Goal: Information Seeking & Learning: Find specific fact

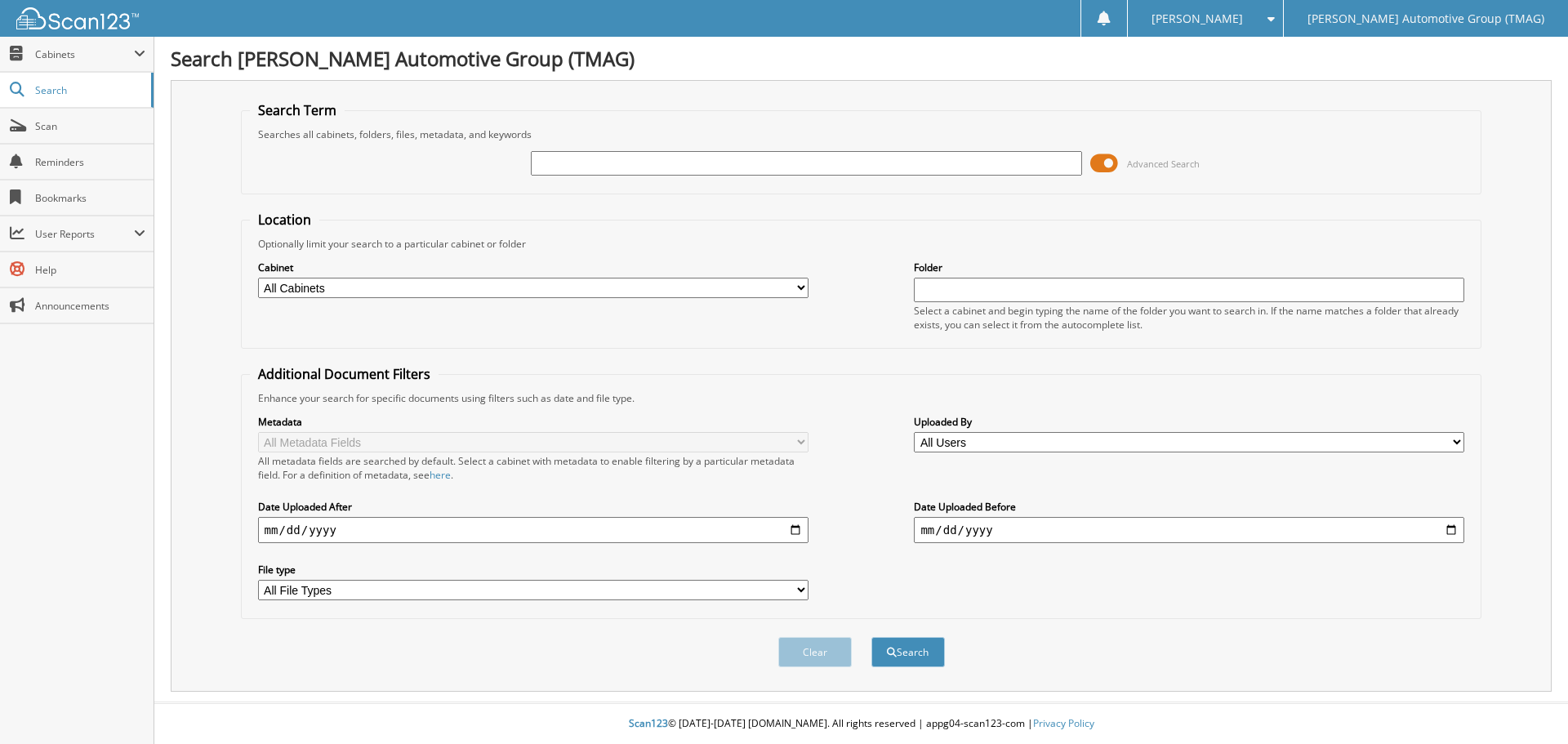
click at [604, 167] on input "text" at bounding box center [806, 163] width 550 height 25
type input "C25739"
click at [871, 637] on button "Search" at bounding box center [907, 652] width 73 height 30
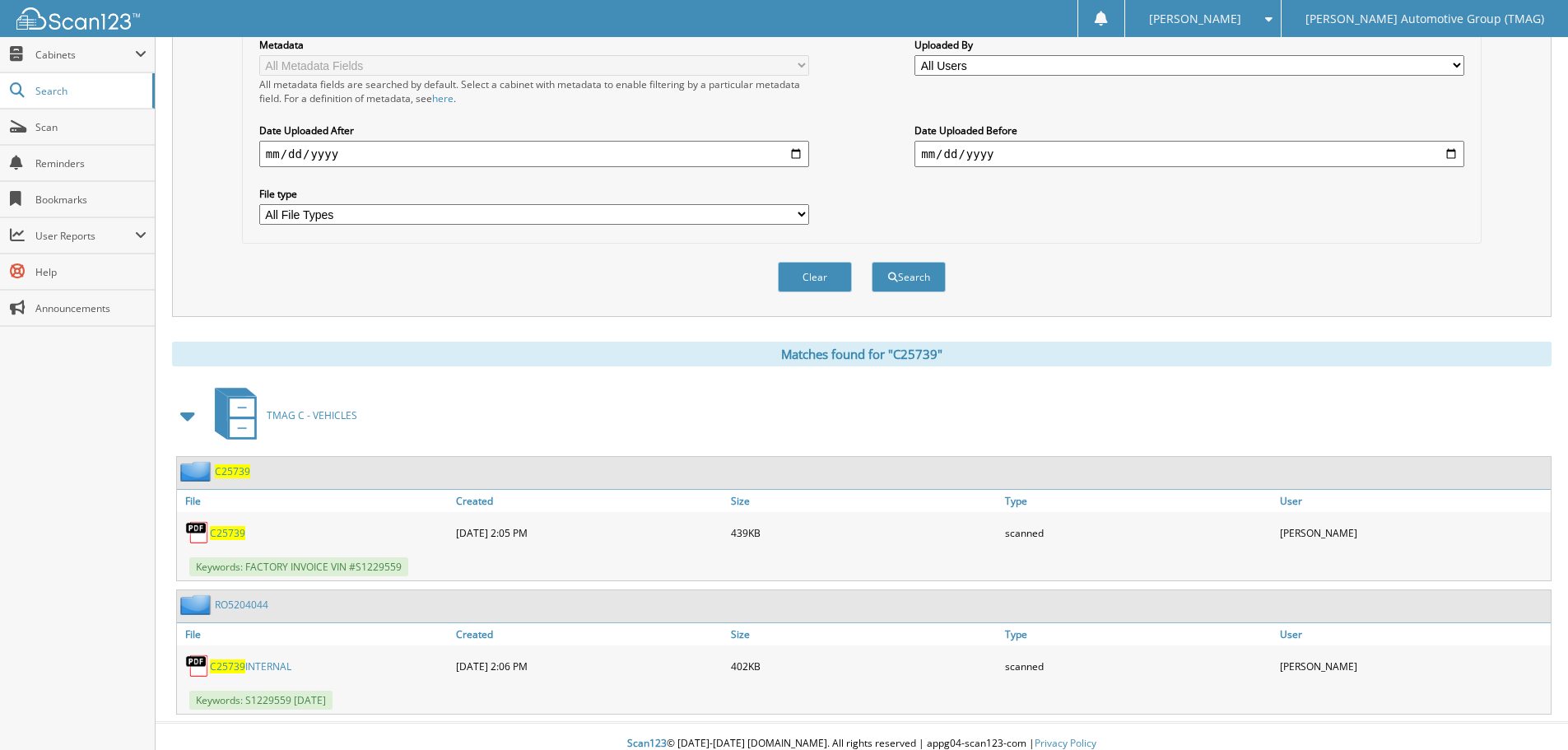
scroll to position [395, 0]
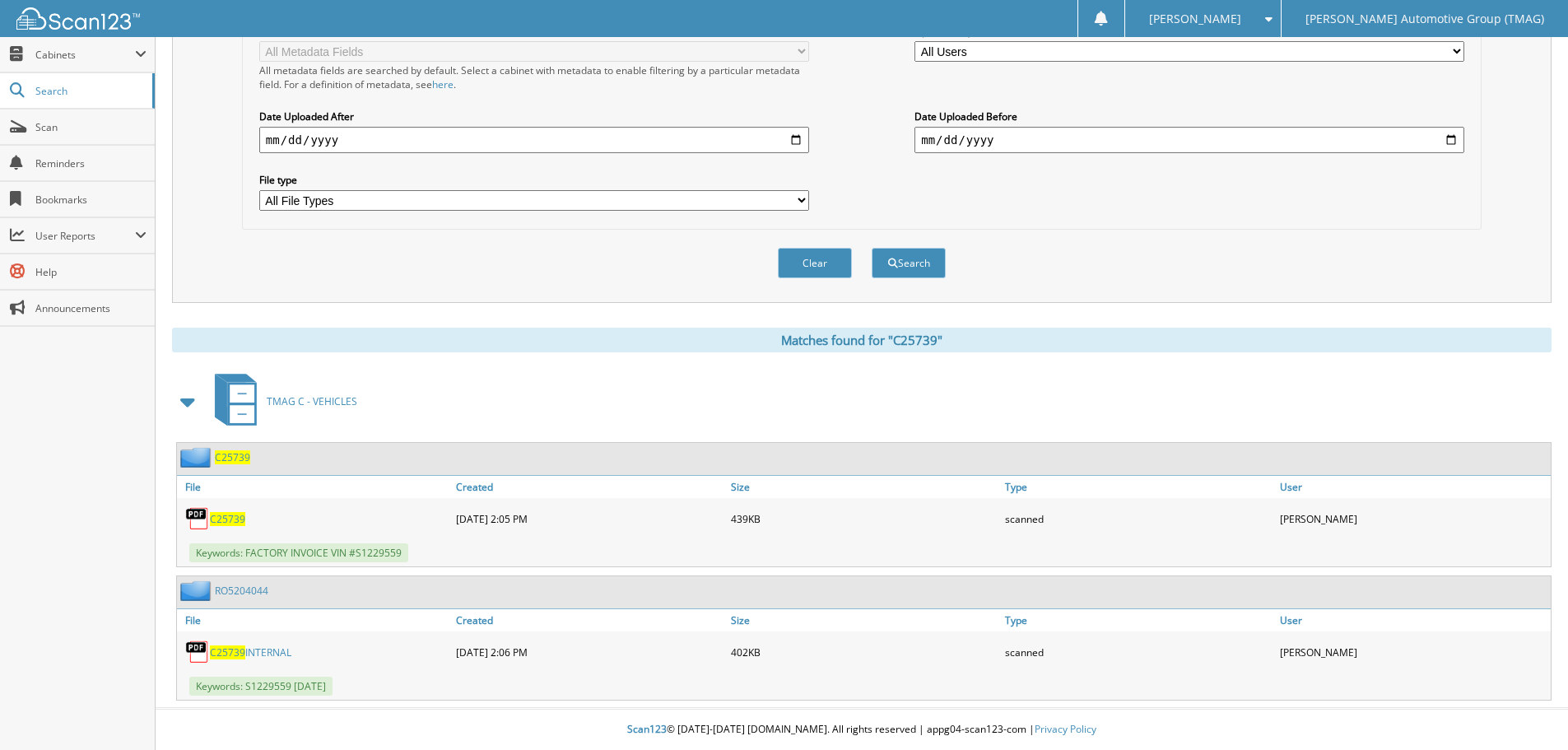
click at [240, 457] on span "C25739" at bounding box center [232, 458] width 36 height 14
